Goal: Information Seeking & Learning: Learn about a topic

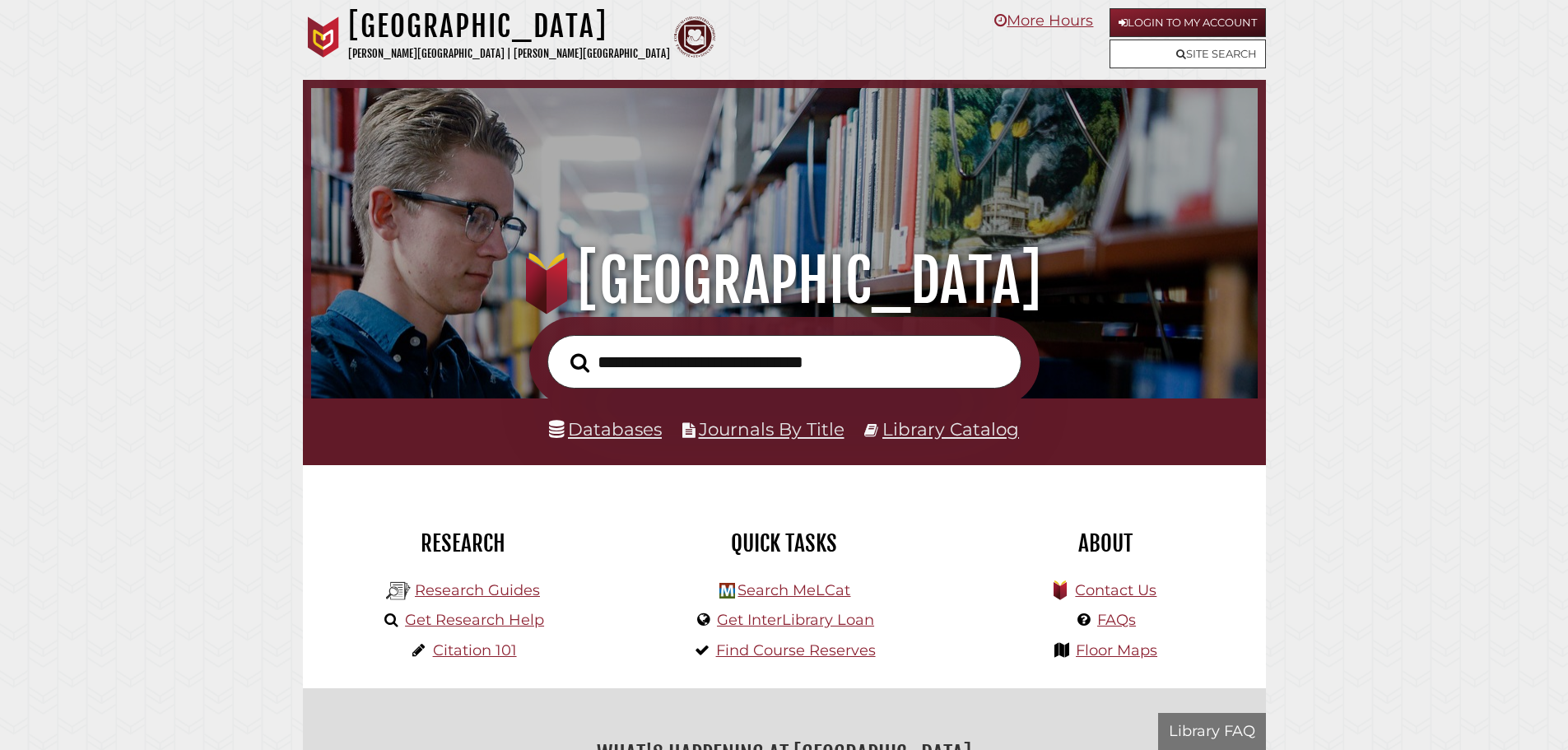
scroll to position [313, 938]
click at [676, 364] on input "text" at bounding box center [785, 362] width 474 height 54
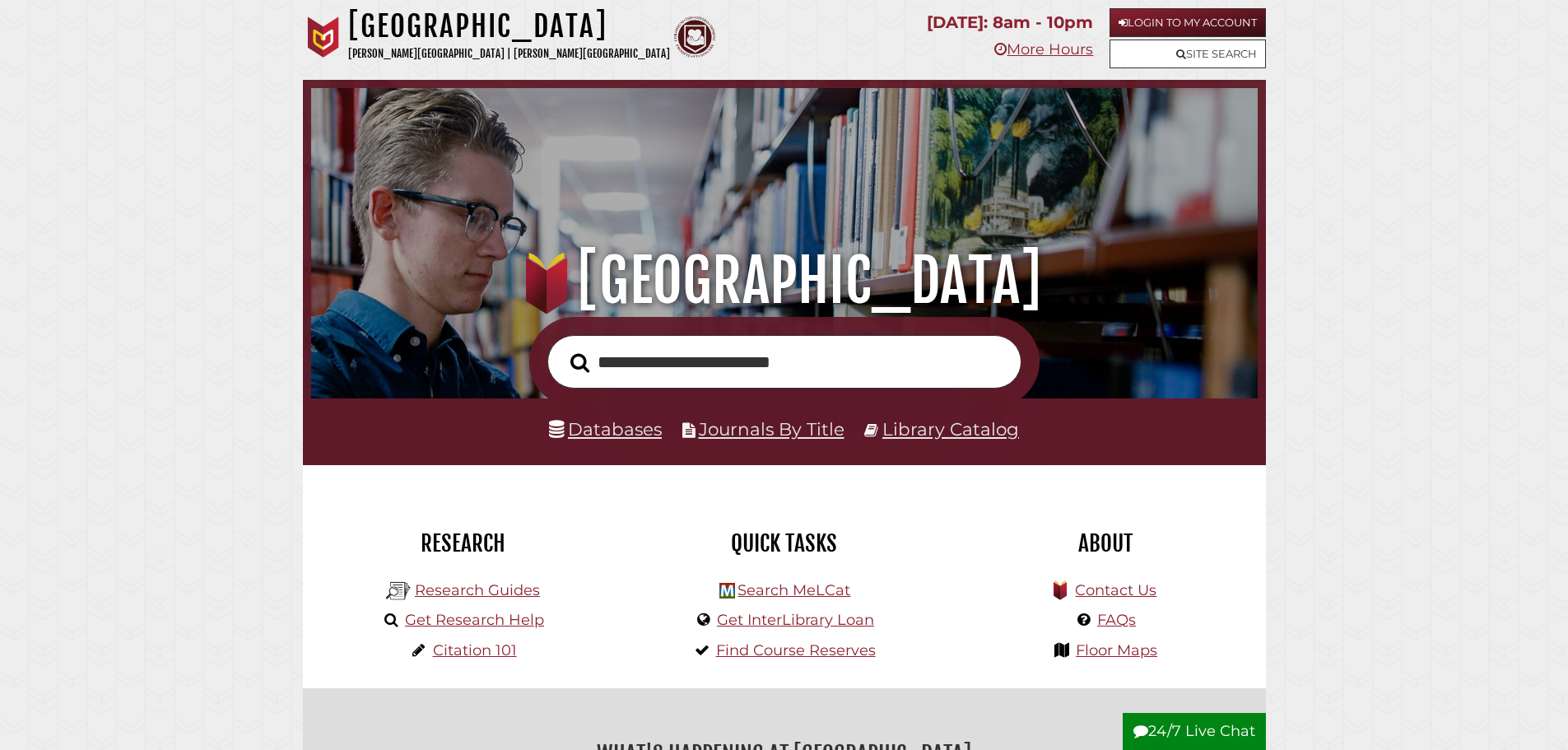
type input "**********"
click at [562, 349] on button "Search" at bounding box center [579, 364] width 35 height 30
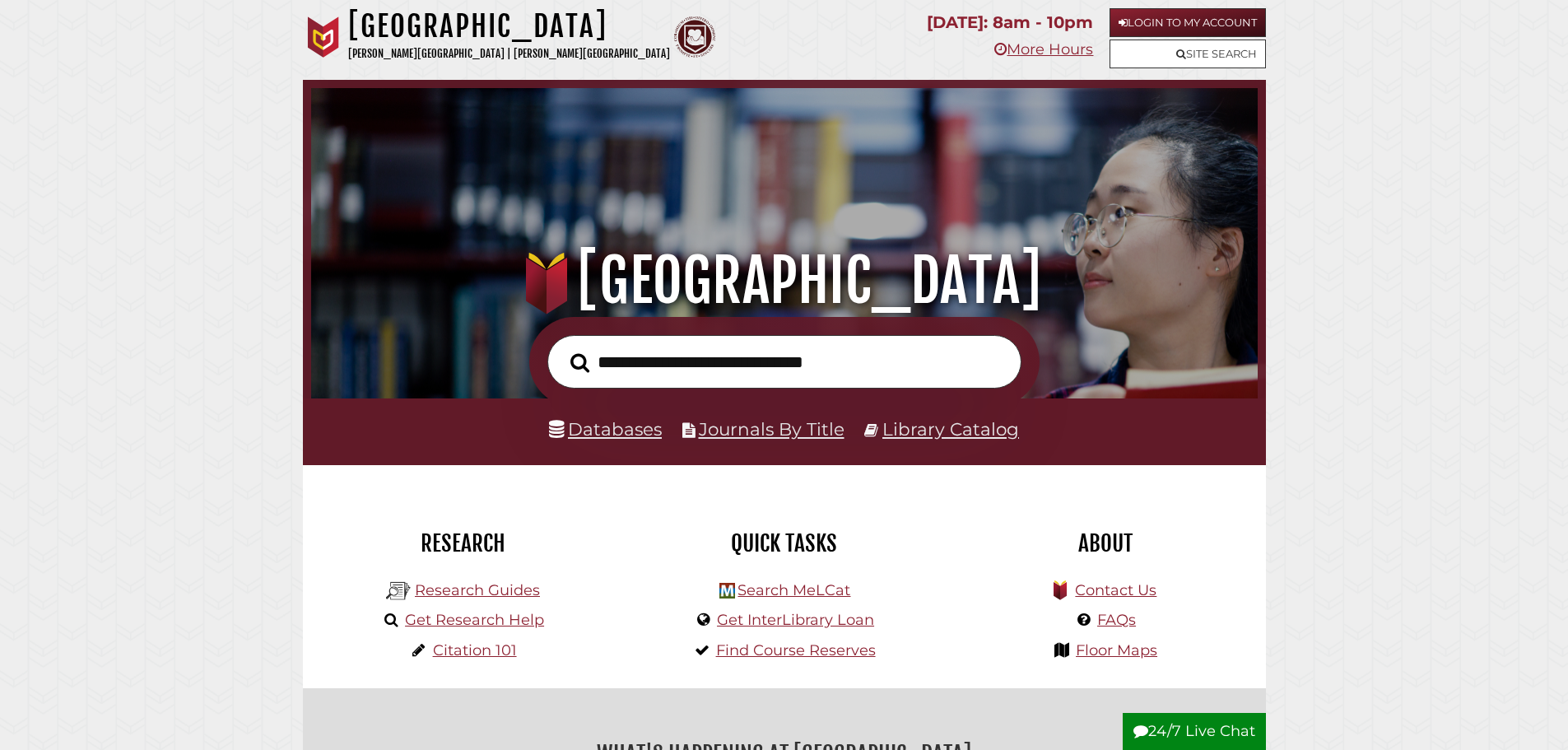
scroll to position [313, 938]
click at [679, 350] on input "text" at bounding box center [785, 362] width 474 height 54
type input "**********"
click at [562, 349] on button "Search" at bounding box center [579, 364] width 35 height 30
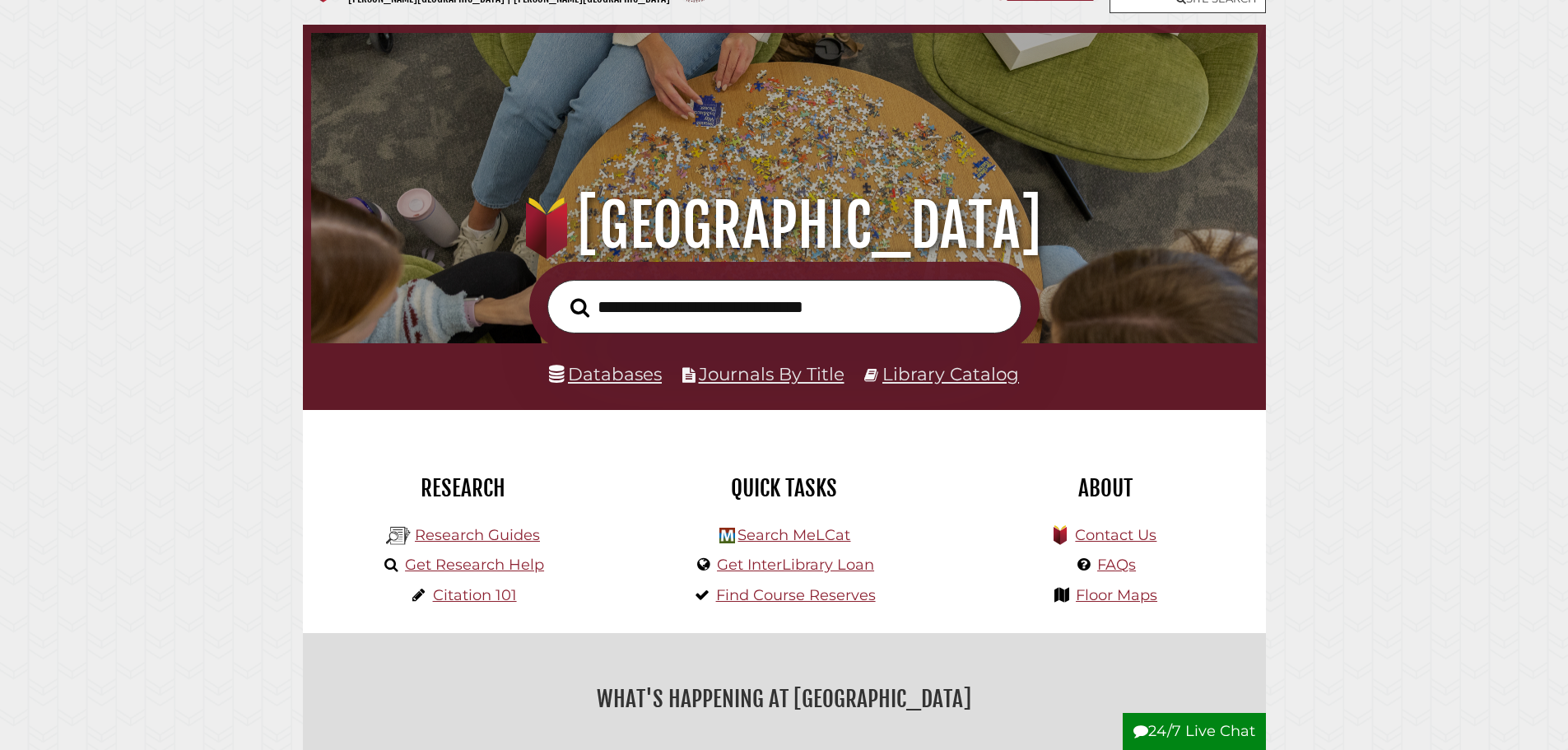
scroll to position [165, 0]
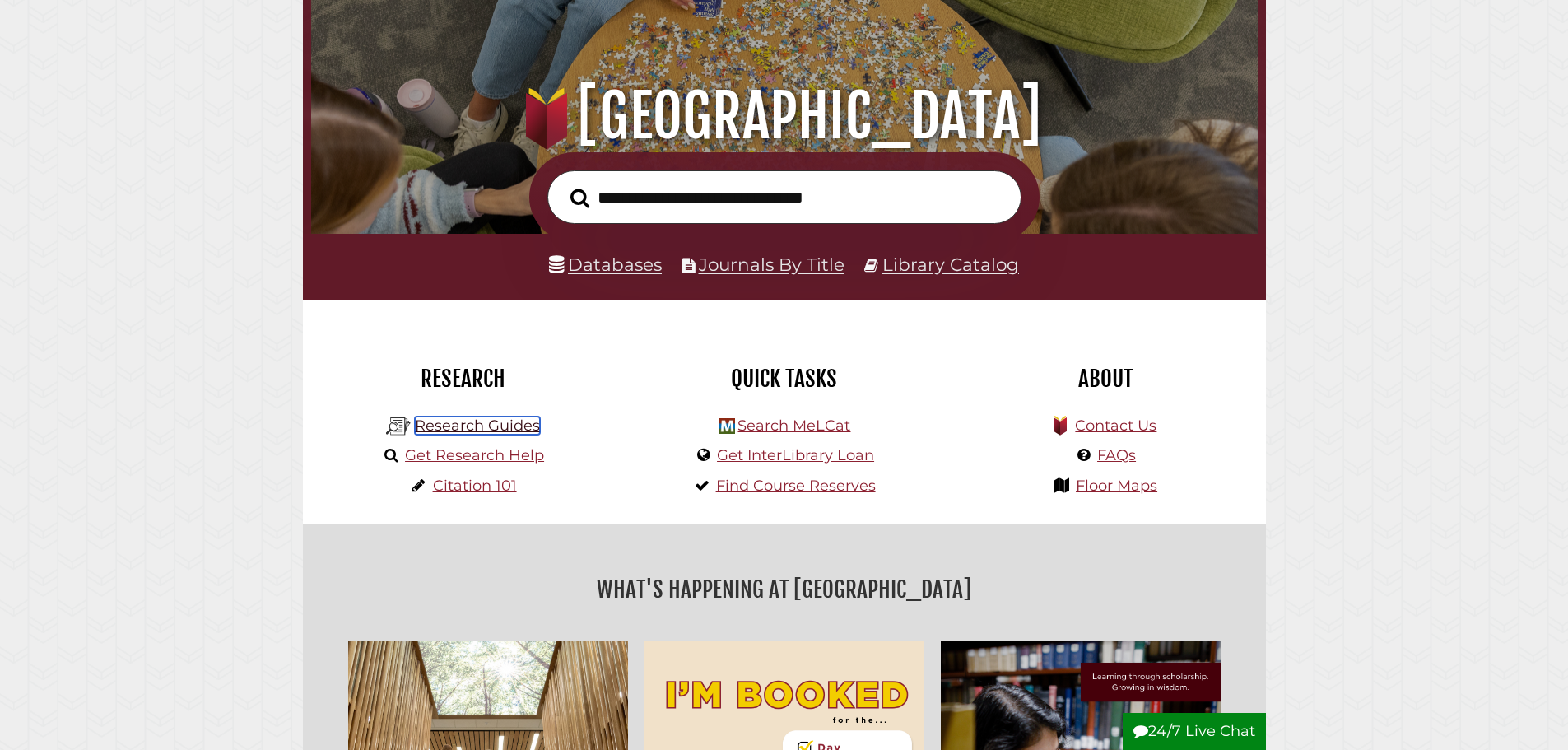
click at [511, 424] on link "Research Guides" at bounding box center [477, 425] width 125 height 19
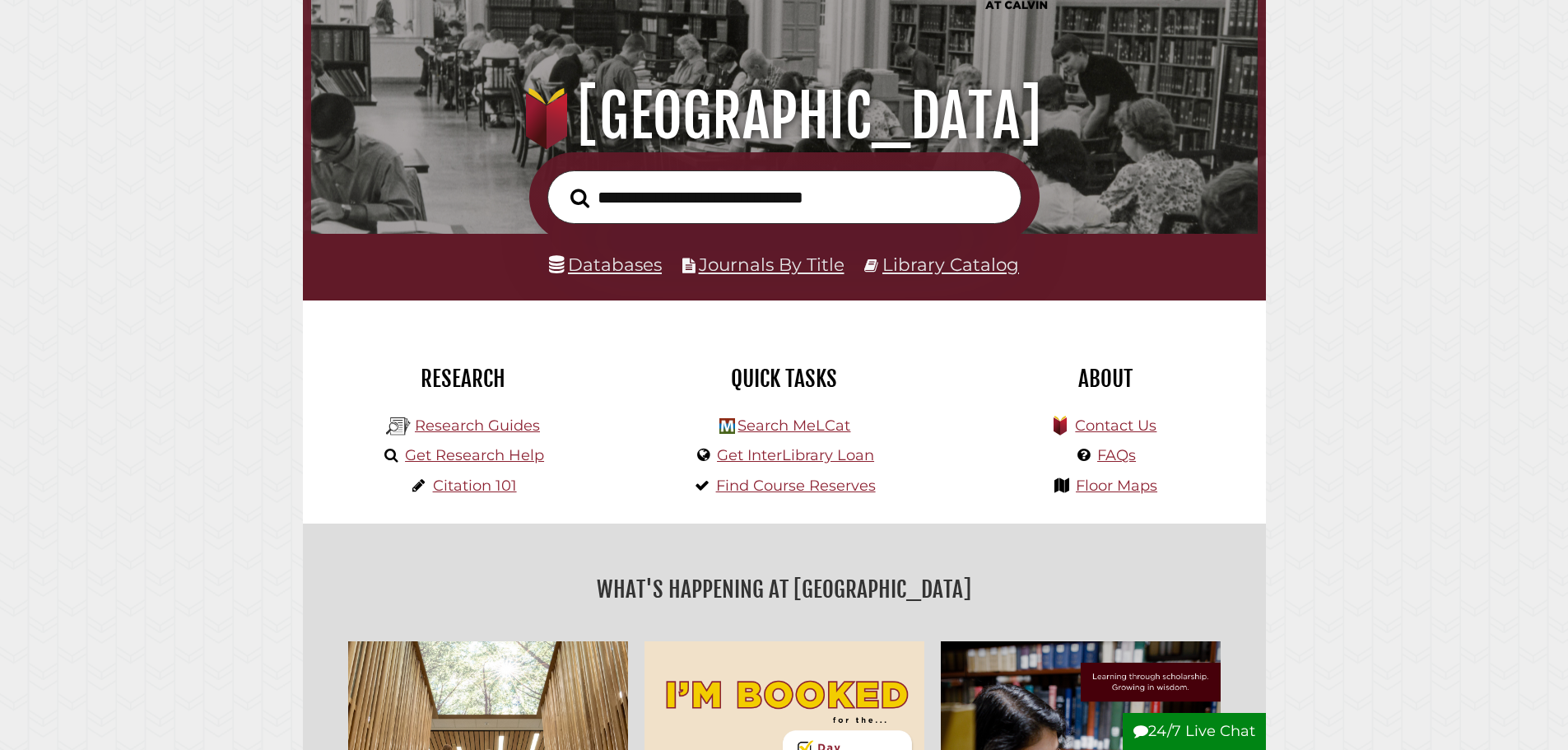
scroll to position [313, 938]
click at [500, 424] on link "Research Guides" at bounding box center [477, 425] width 125 height 19
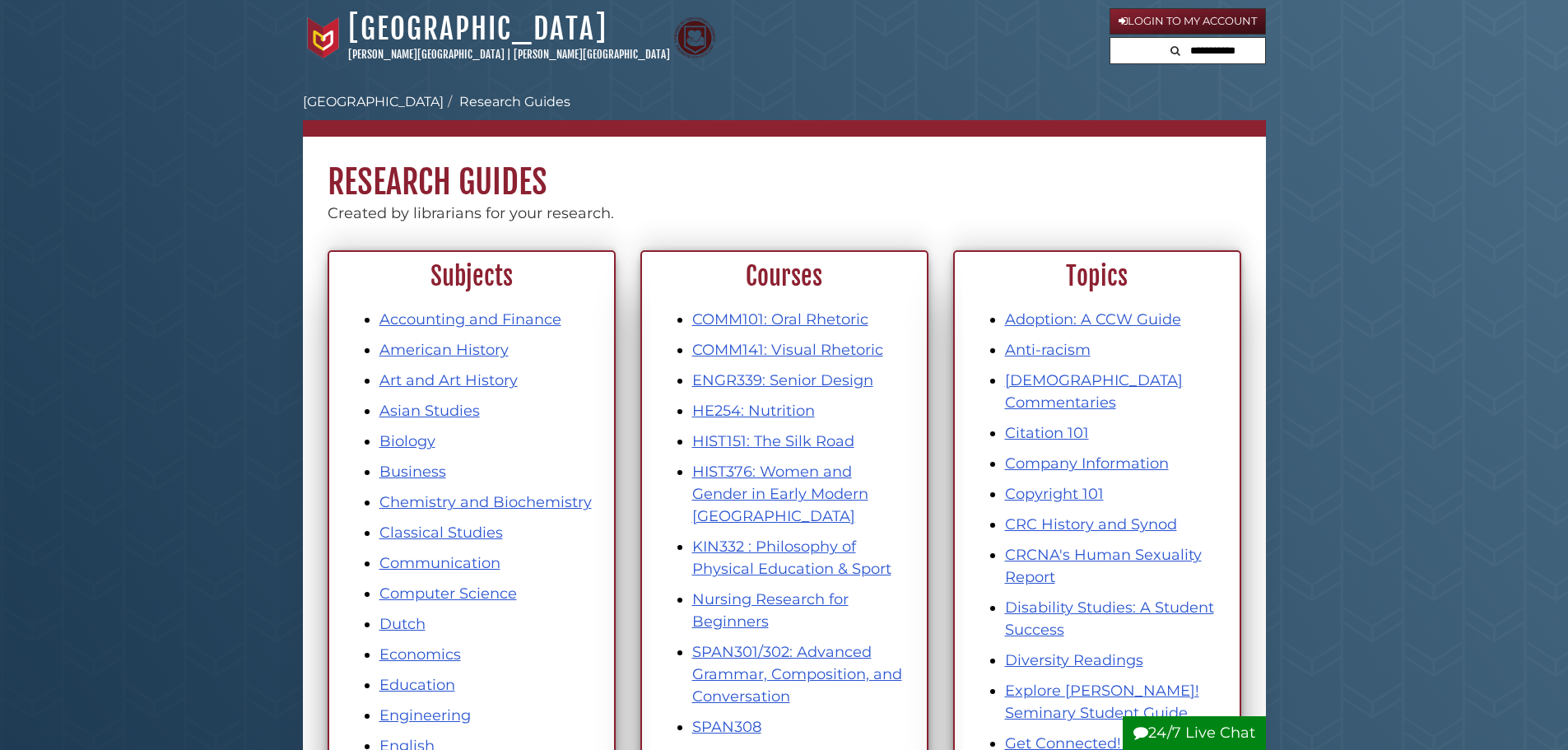
click at [1155, 54] on form at bounding box center [1187, 51] width 156 height 28
click at [1155, 54] on input "text" at bounding box center [1187, 51] width 154 height 26
type input "***"
click at [1110, 38] on button "Search" at bounding box center [1120, 49] width 19 height 22
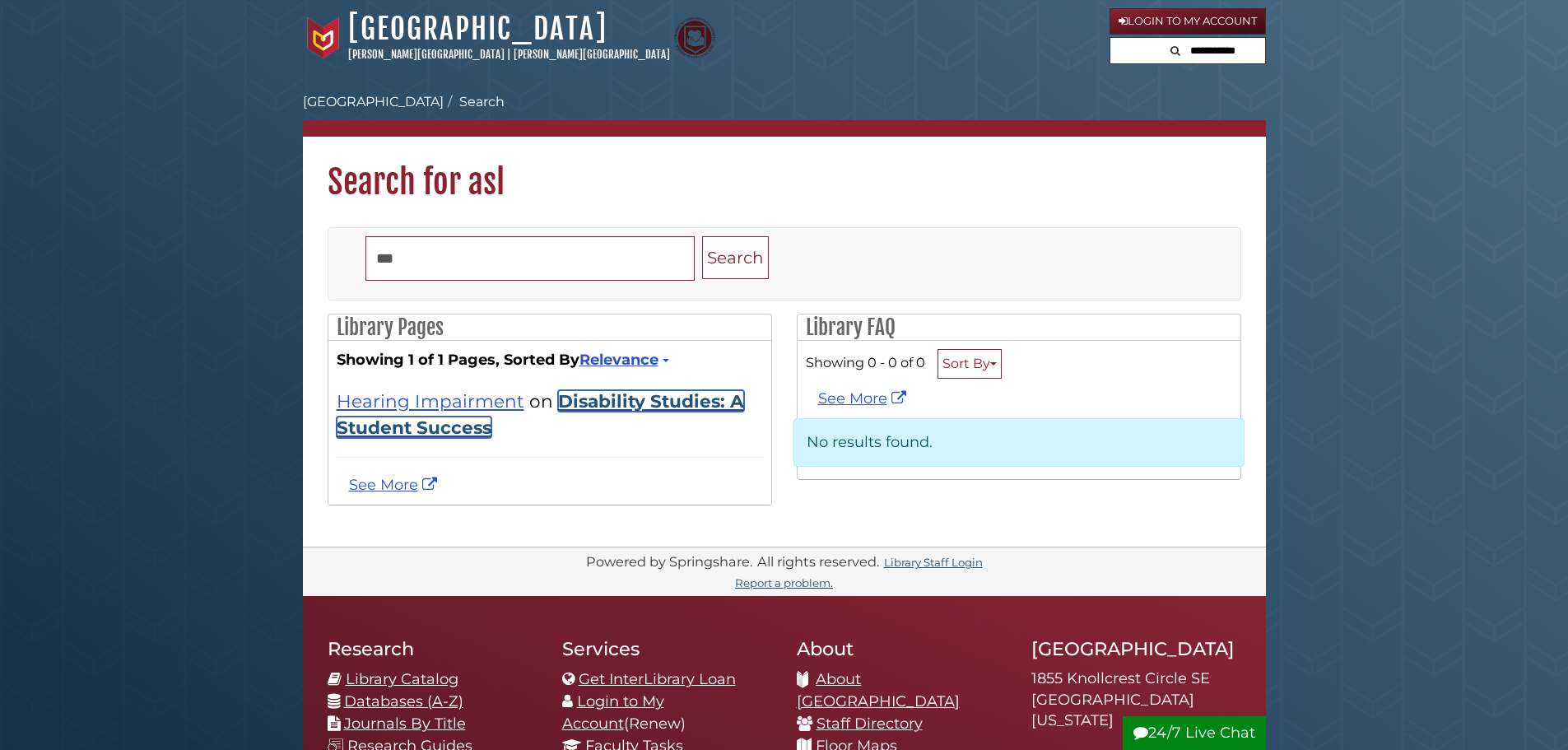
click at [575, 403] on link "Disability Studies: A Student Success" at bounding box center [541, 414] width 407 height 48
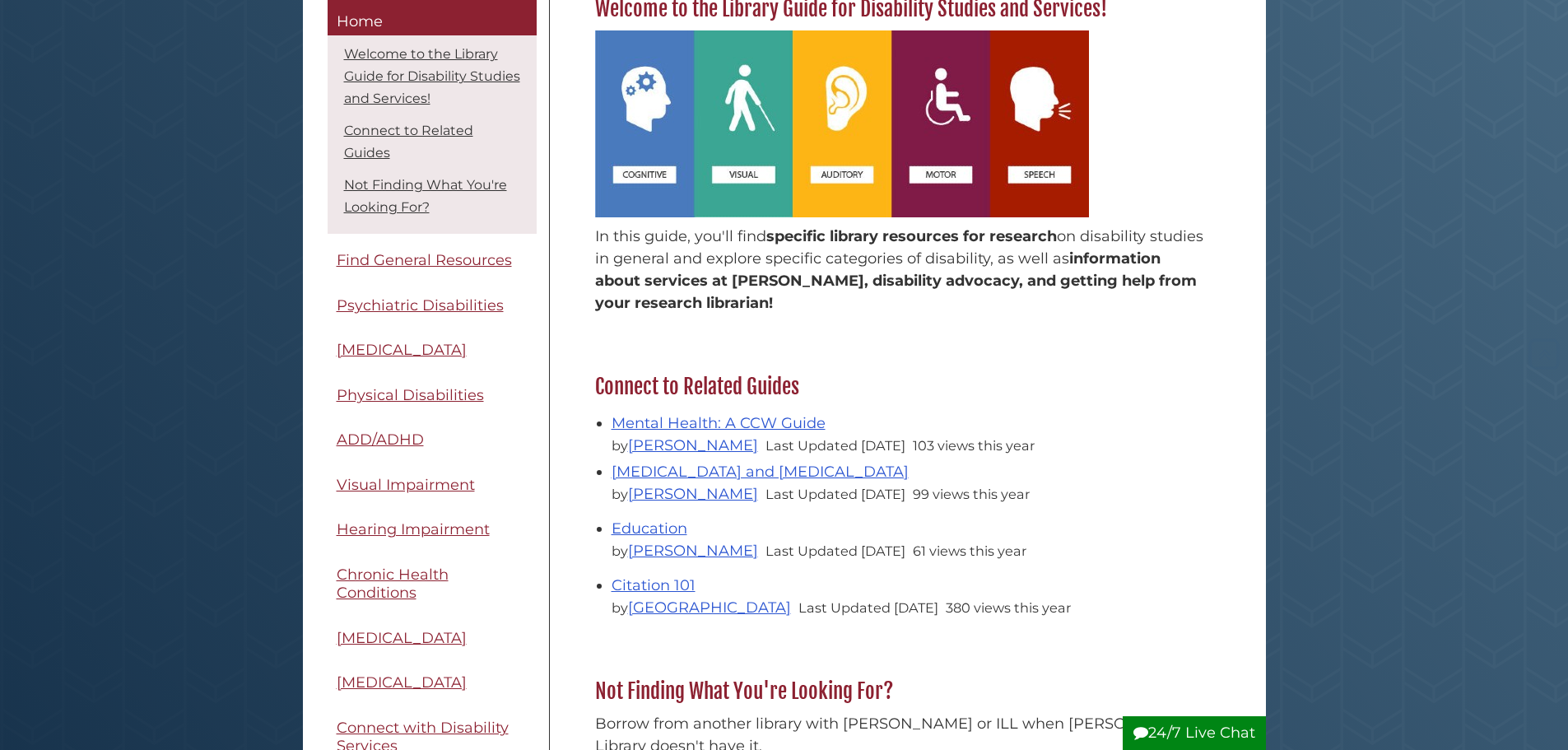
scroll to position [329, 0]
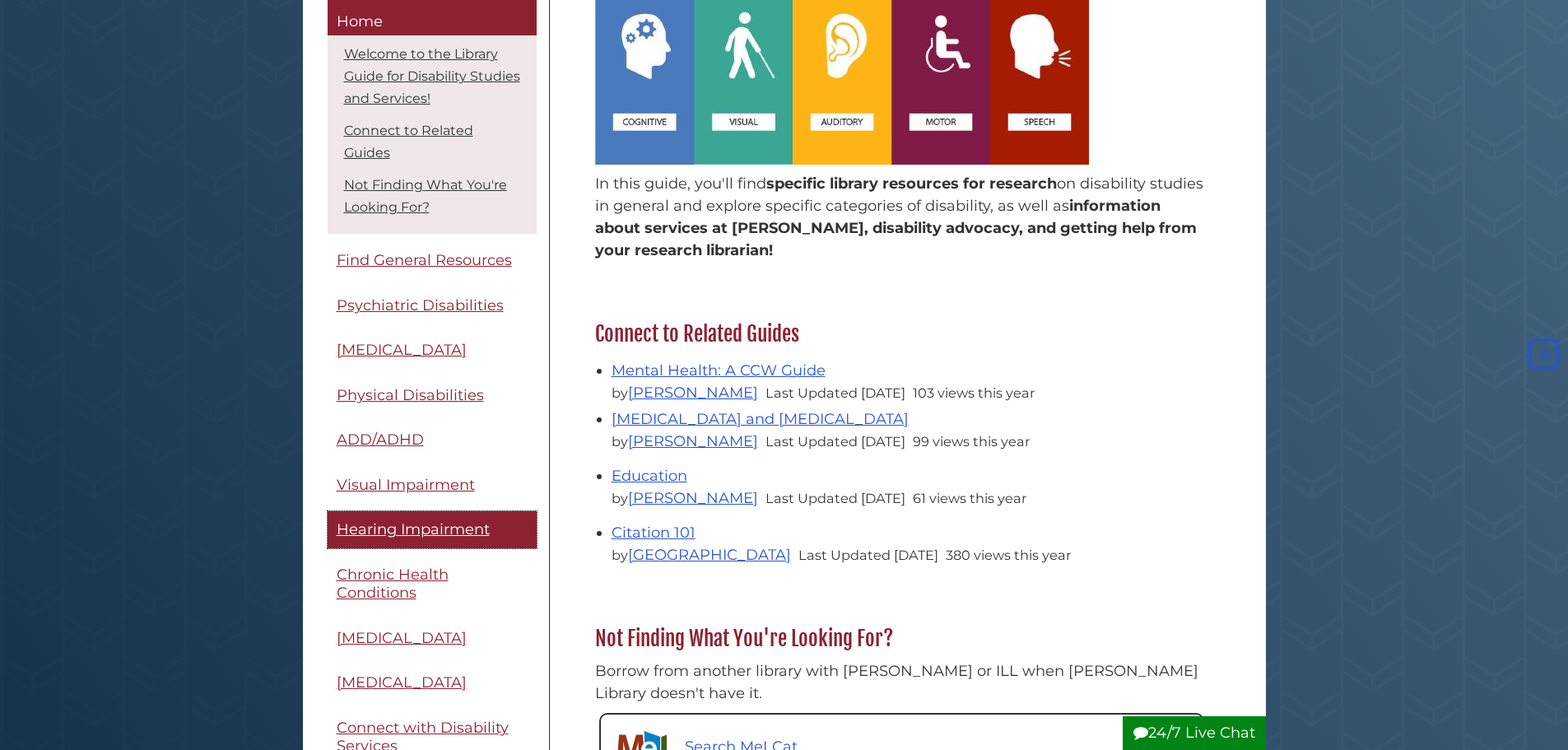
click at [434, 536] on span "Hearing Impairment" at bounding box center [414, 530] width 153 height 19
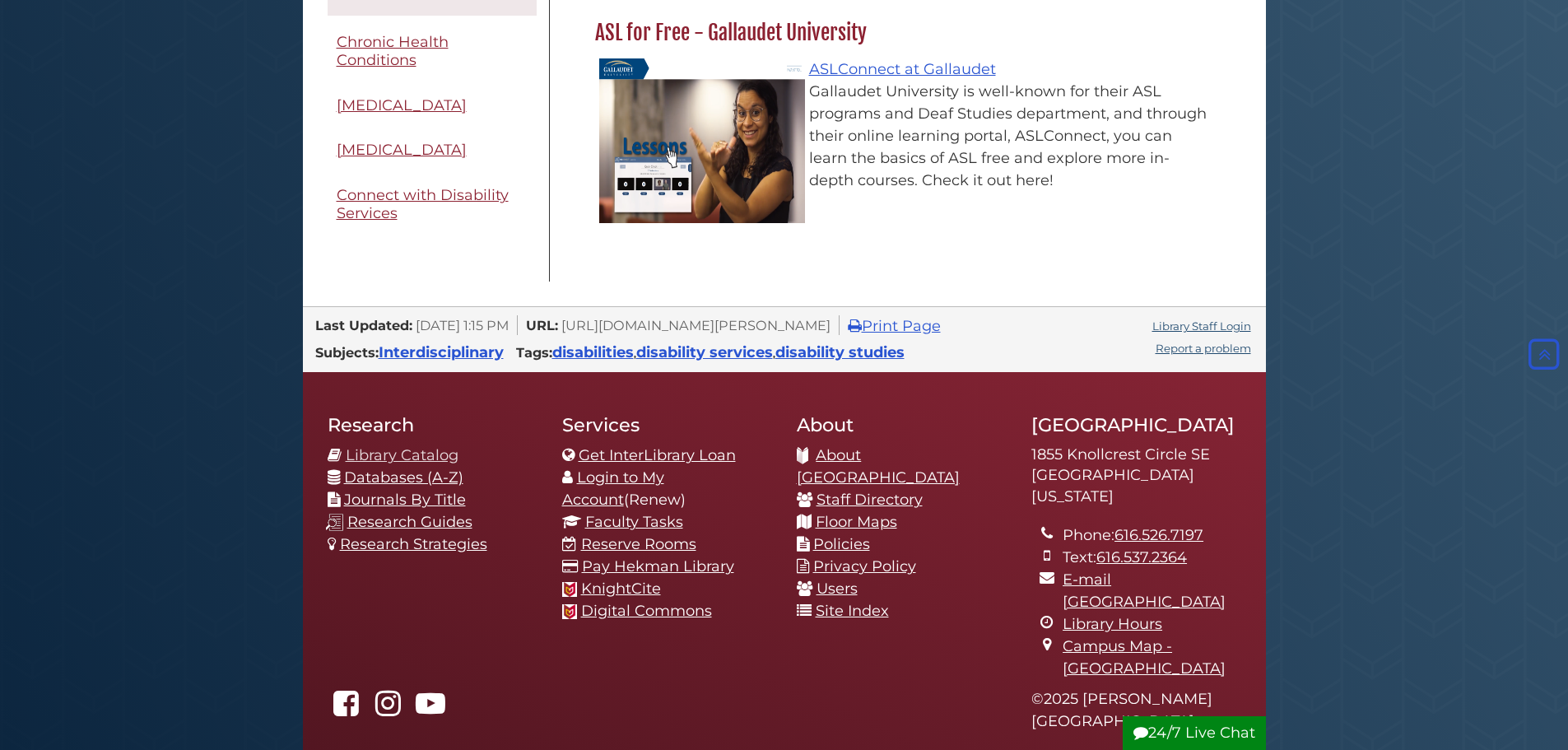
scroll to position [1482, 0]
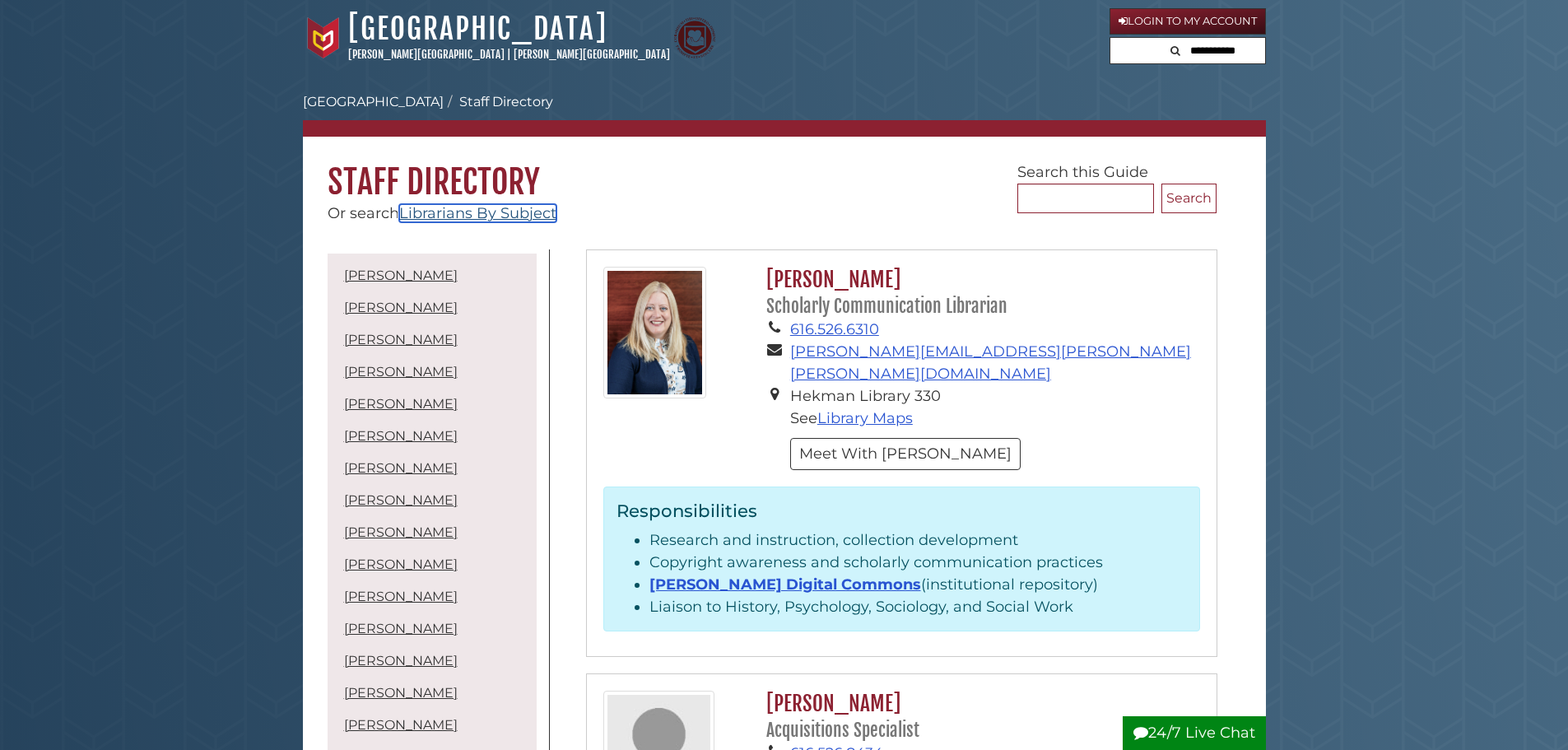
click at [520, 207] on link "Librarians By Subject" at bounding box center [478, 213] width 157 height 19
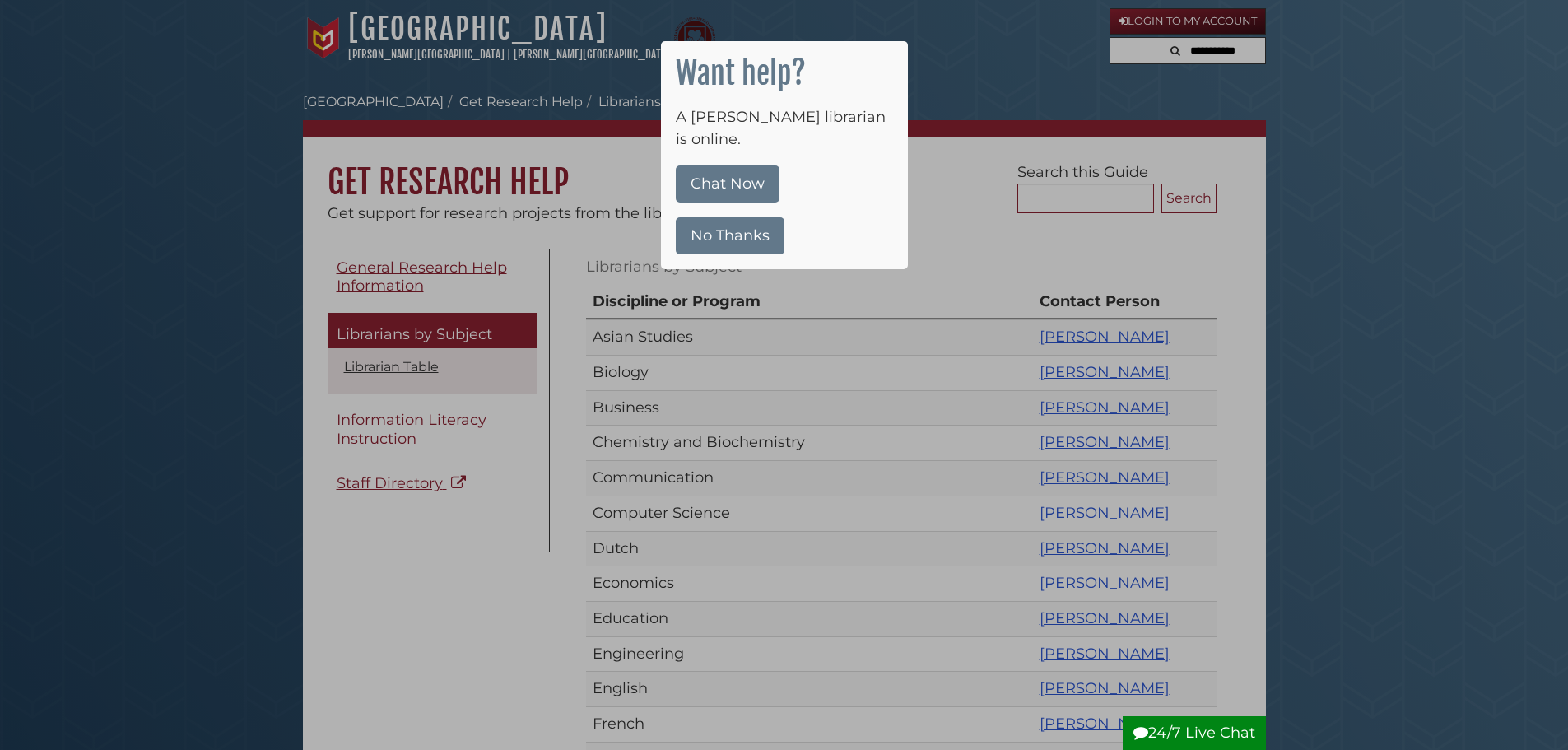
click at [636, 30] on div at bounding box center [784, 375] width 1568 height 750
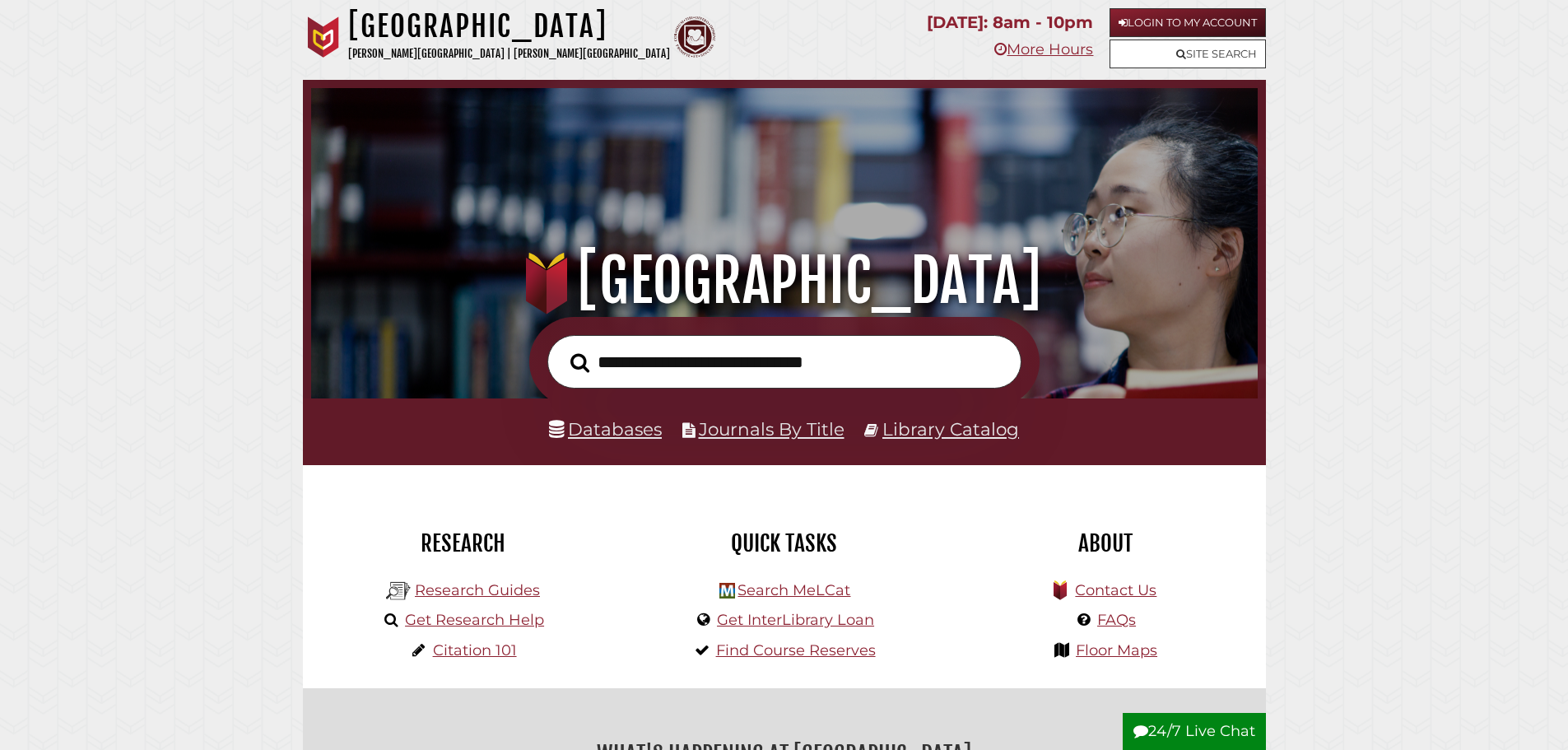
scroll to position [313, 938]
click at [627, 369] on input "text" at bounding box center [785, 362] width 474 height 54
type input "**********"
click at [562, 349] on button "Search" at bounding box center [579, 364] width 35 height 30
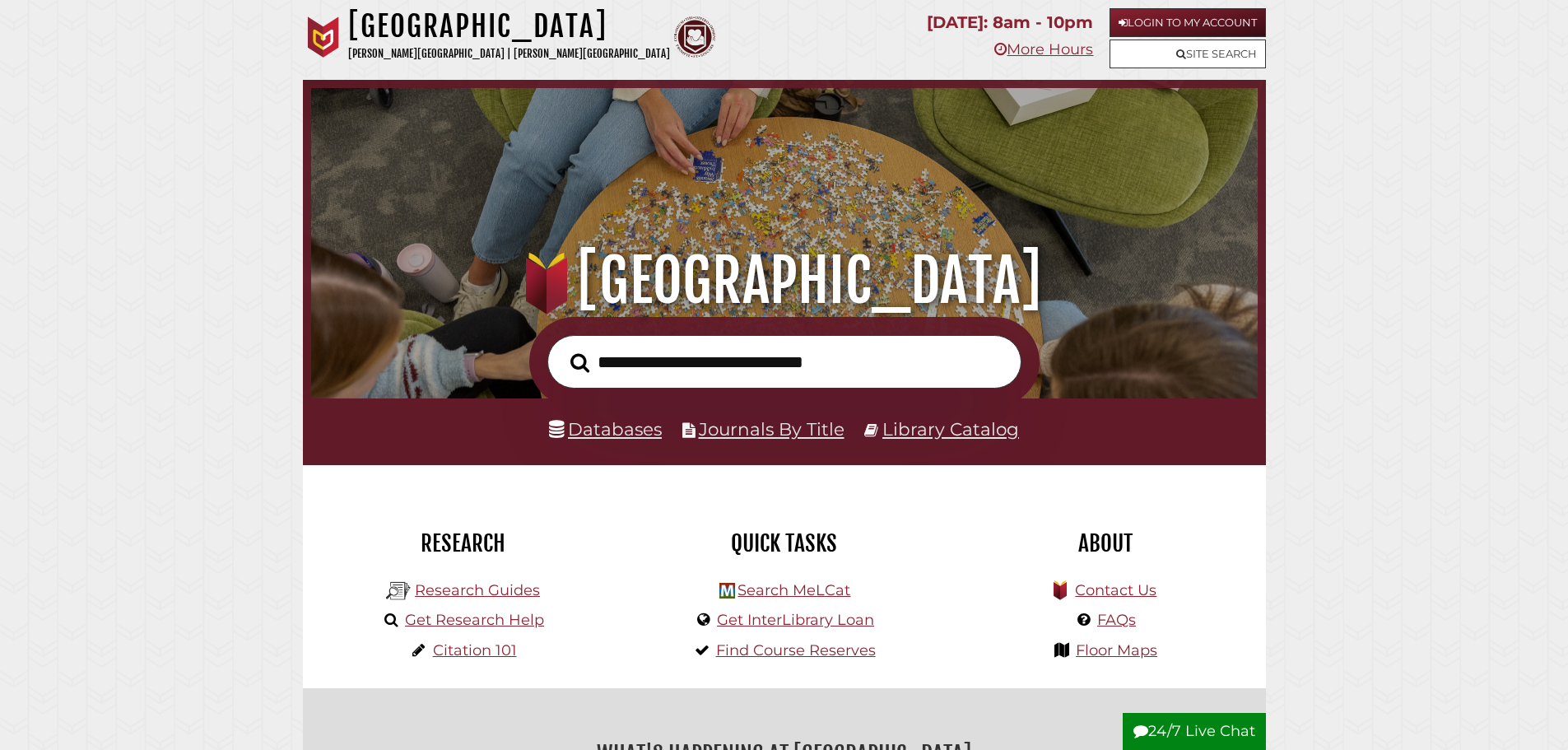
scroll to position [313, 938]
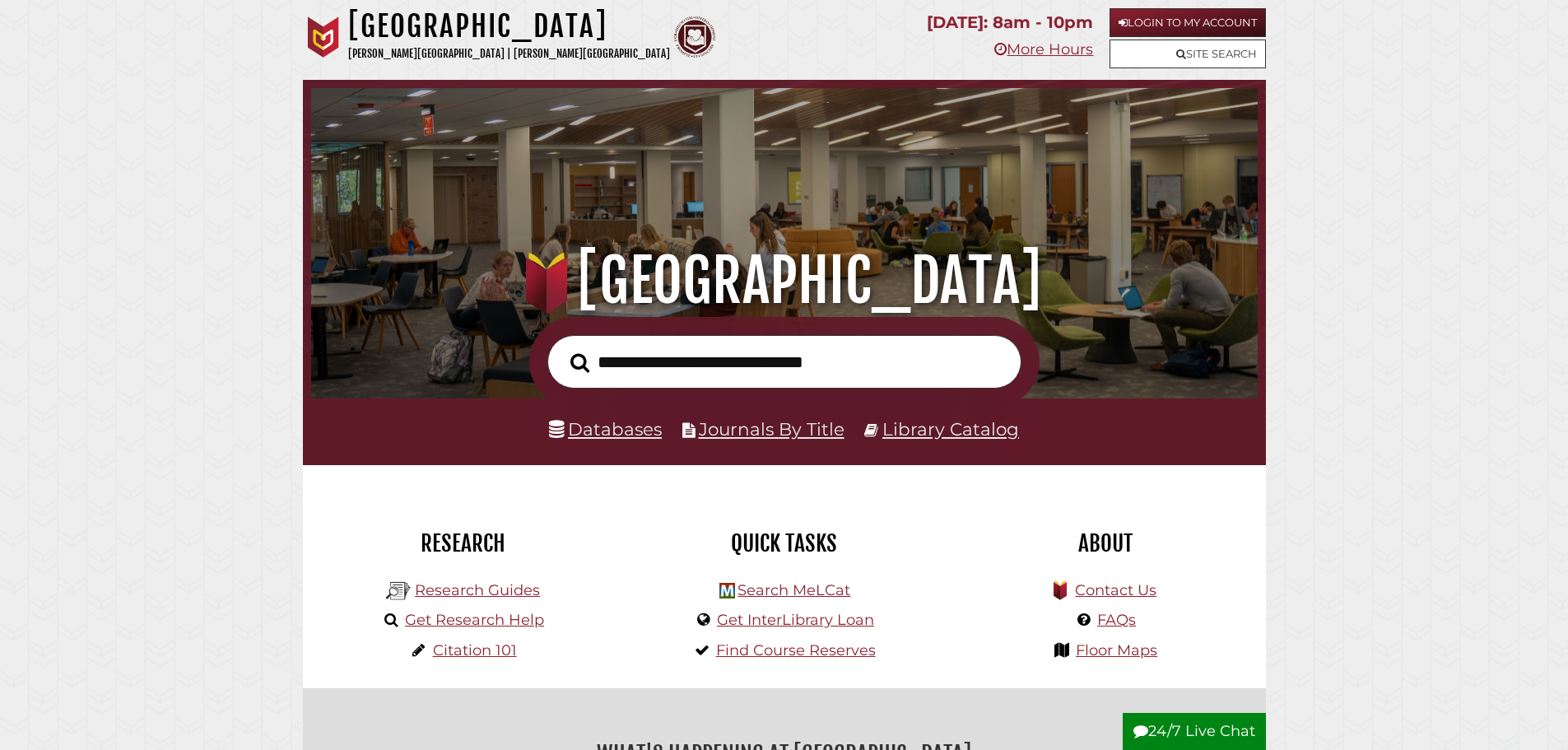
scroll to position [313, 938]
click at [759, 380] on input "text" at bounding box center [785, 362] width 474 height 54
type input "**********"
click at [562, 349] on button "Search" at bounding box center [579, 364] width 35 height 30
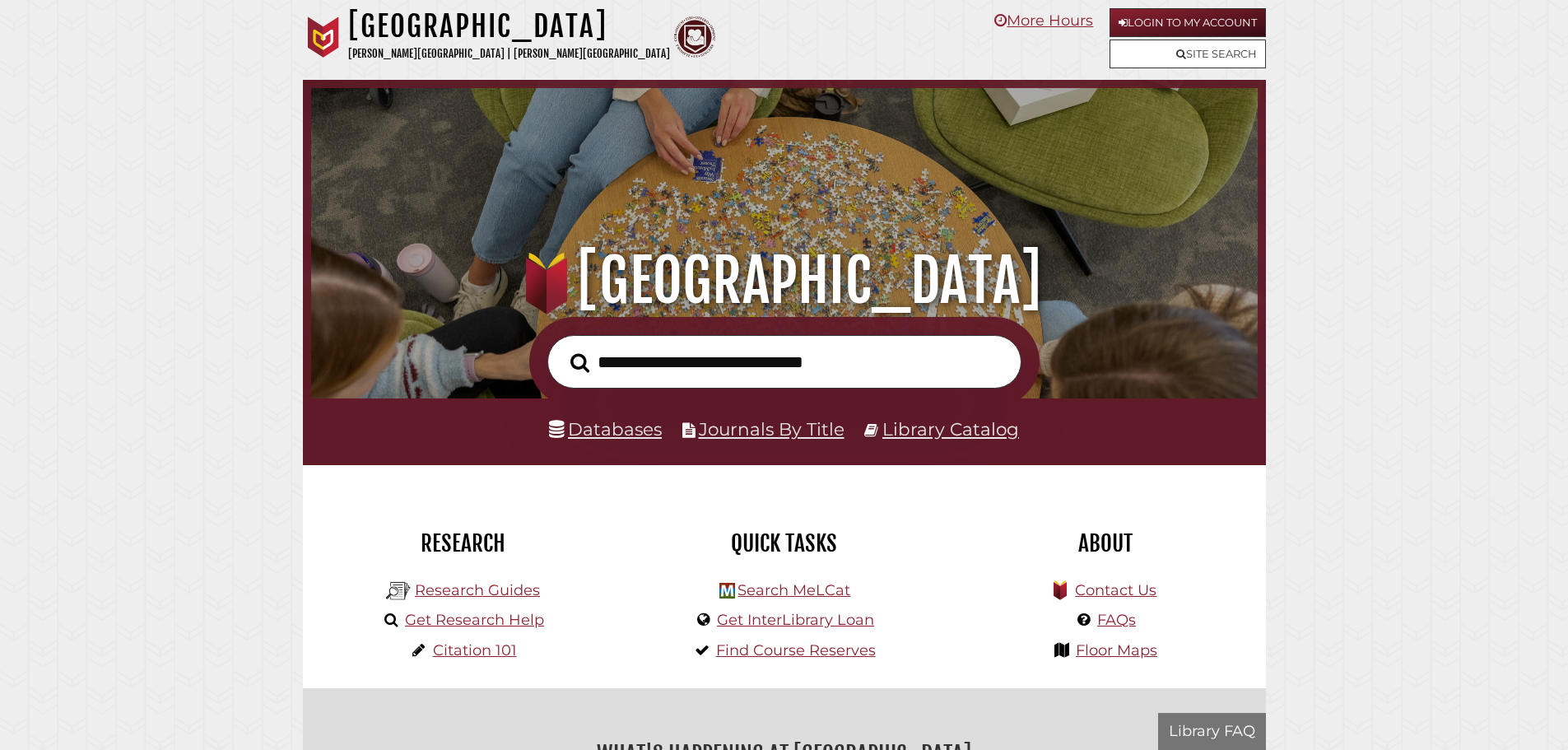
scroll to position [313, 938]
drag, startPoint x: 663, startPoint y: 337, endPoint x: 665, endPoint y: 360, distance: 23.1
click at [663, 338] on input "text" at bounding box center [785, 362] width 474 height 54
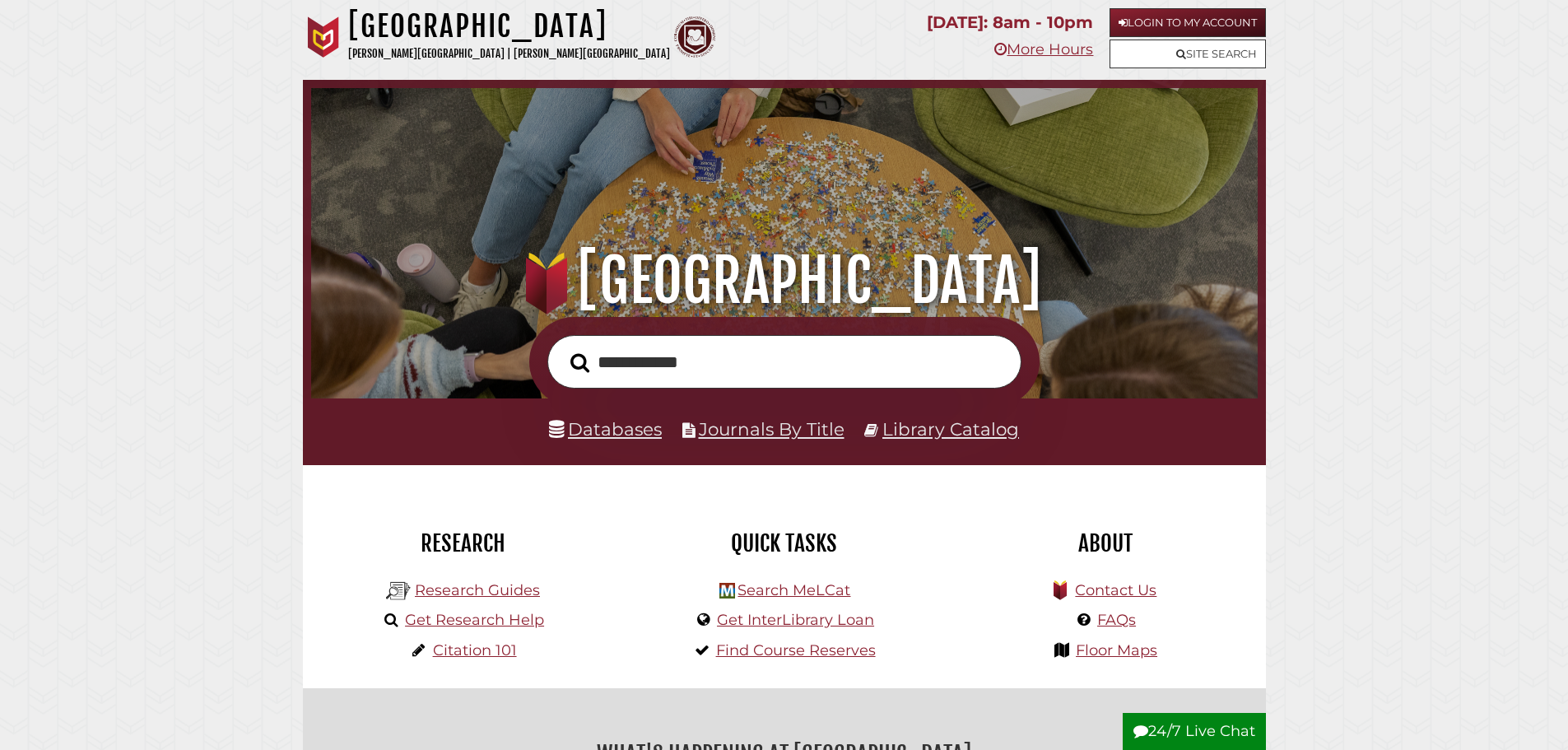
type input "**********"
click at [562, 349] on button "Search" at bounding box center [579, 364] width 35 height 30
